Goal: Information Seeking & Learning: Learn about a topic

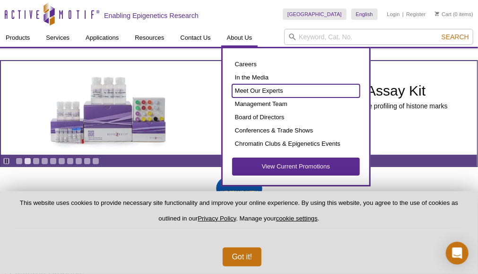
click at [314, 93] on link "Meet Our Experts" at bounding box center [296, 90] width 128 height 13
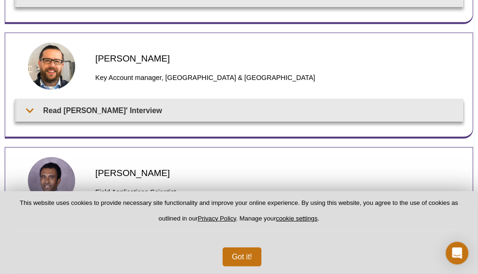
scroll to position [293, 0]
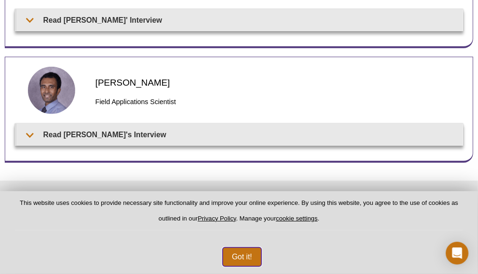
click at [262, 251] on button "Got it!" at bounding box center [242, 256] width 39 height 19
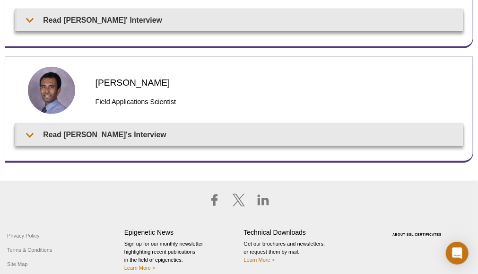
scroll to position [0, 0]
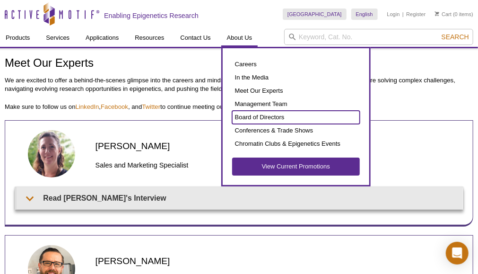
click at [320, 120] on link "Board of Directors" at bounding box center [296, 117] width 128 height 13
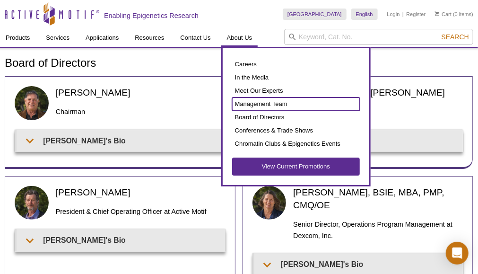
click at [324, 103] on link "Management Team" at bounding box center [296, 103] width 128 height 13
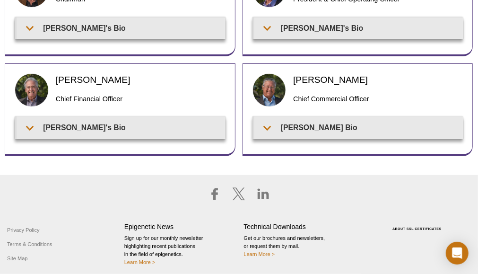
scroll to position [177, 0]
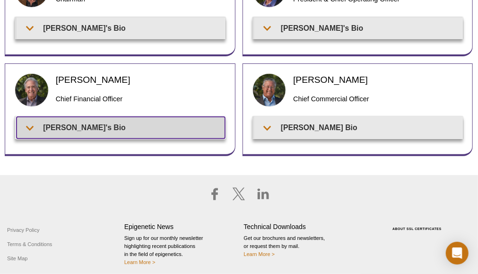
click at [201, 134] on summary "Patrick's Bio" at bounding box center [121, 127] width 208 height 21
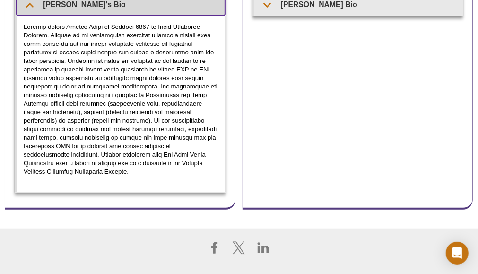
scroll to position [236, 0]
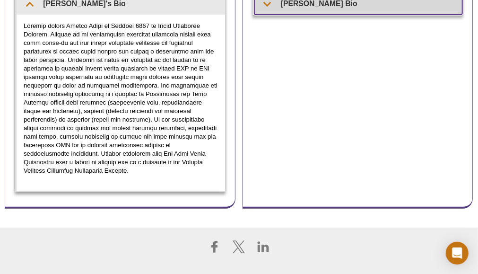
click at [325, 14] on summary "Fritz's Bio" at bounding box center [358, 3] width 208 height 21
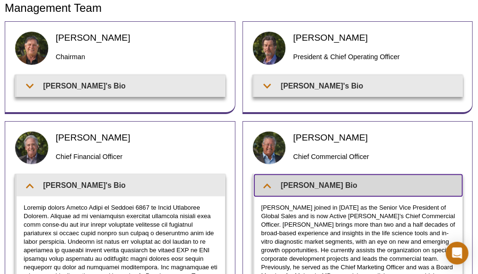
scroll to position [48, 0]
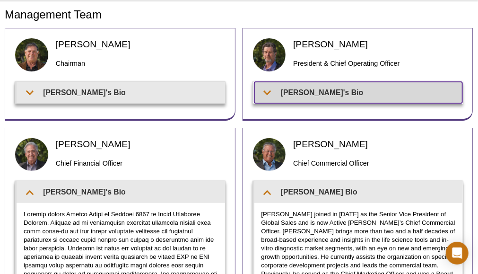
click at [311, 103] on summary "Ted's Bio" at bounding box center [358, 92] width 208 height 21
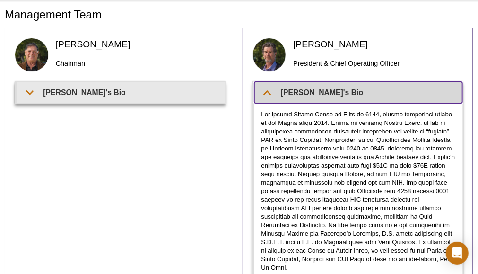
scroll to position [0, 0]
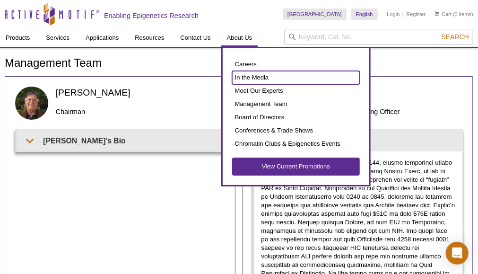
click at [322, 73] on link "In the Media" at bounding box center [296, 77] width 128 height 13
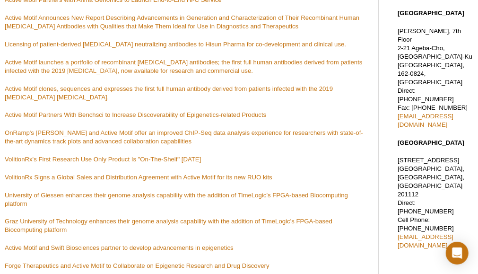
scroll to position [298, 10]
